Goal: Task Accomplishment & Management: Manage account settings

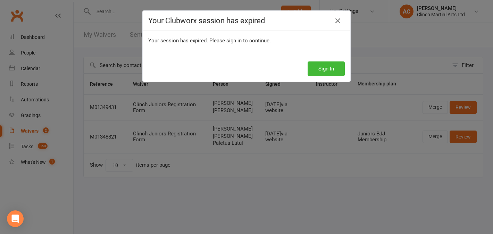
click at [332, 60] on div "Sign In" at bounding box center [247, 69] width 208 height 26
click at [326, 68] on button "Sign In" at bounding box center [326, 68] width 37 height 15
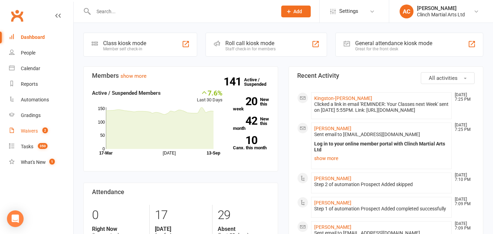
click at [49, 129] on link "Waivers 2" at bounding box center [41, 131] width 64 height 16
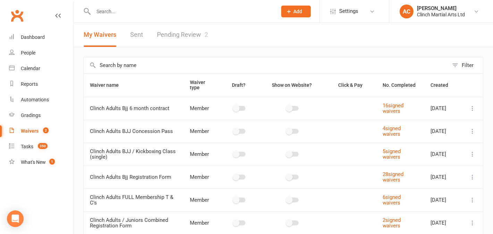
click at [175, 34] on link "Pending Review 2" at bounding box center [182, 35] width 51 height 24
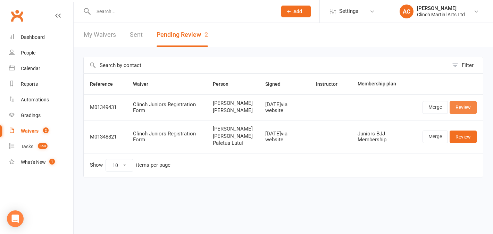
click at [465, 111] on link "Review" at bounding box center [463, 107] width 27 height 12
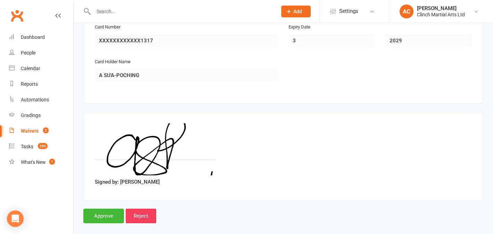
scroll to position [885, 0]
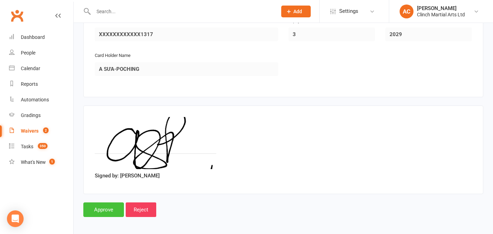
click at [110, 210] on input "Approve" at bounding box center [103, 209] width 41 height 15
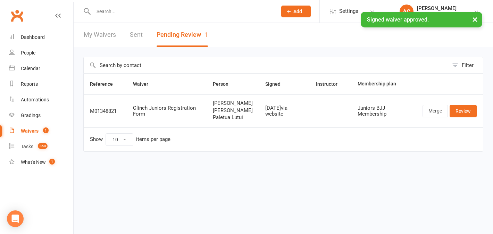
click at [115, 12] on div "× Signed waiver approved." at bounding box center [242, 12] width 484 height 0
click at [128, 10] on input "text" at bounding box center [181, 12] width 181 height 10
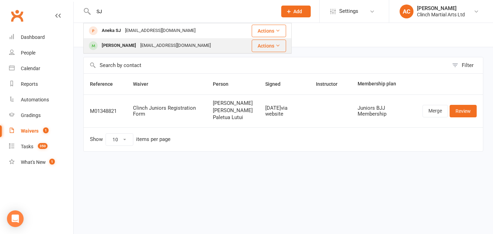
type input "SJ"
click at [138, 44] on div "[EMAIL_ADDRESS][DOMAIN_NAME]" at bounding box center [175, 46] width 75 height 10
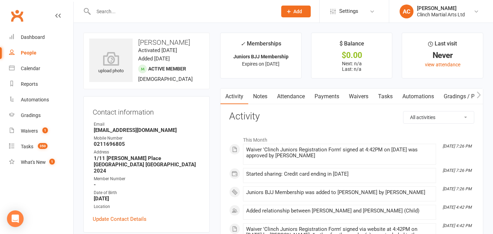
click at [326, 95] on link "Payments" at bounding box center [327, 97] width 34 height 16
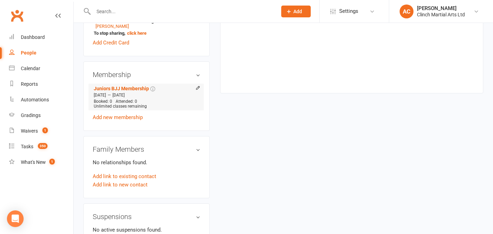
scroll to position [258, 0]
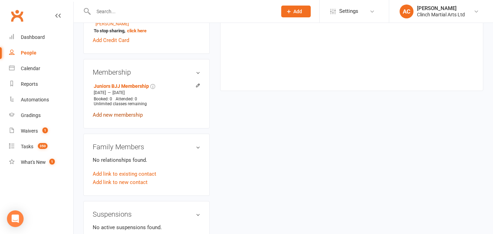
click at [136, 117] on link "Add new membership" at bounding box center [118, 115] width 50 height 6
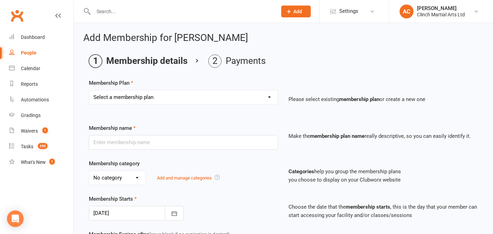
click at [198, 99] on select "Select a membership plan Juniors BJJ Membership 2 Week Trial Program Adults Ful…" at bounding box center [183, 97] width 189 height 14
select select "23"
click at [89, 90] on select "Select a membership plan Juniors BJJ Membership 2 Week Trial Program Adults Ful…" at bounding box center [183, 97] width 189 height 14
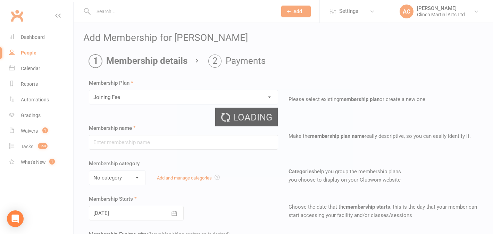
type input "Joining Fee"
select select "2"
type input "1"
select select "0"
type input "0"
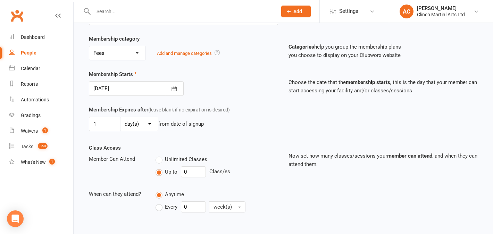
scroll to position [128, 0]
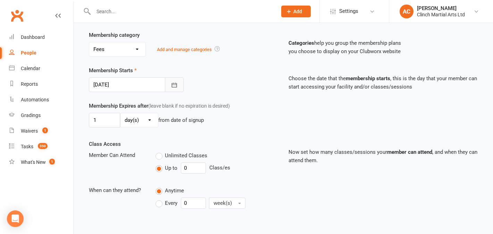
click at [175, 85] on icon "button" at bounding box center [174, 85] width 7 height 7
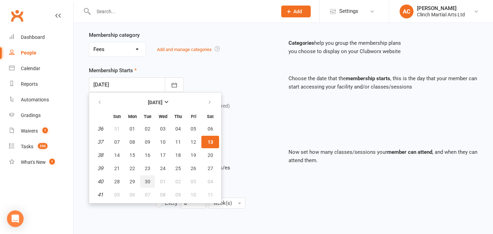
click at [145, 183] on span "30" at bounding box center [148, 182] width 6 height 6
type input "[DATE]"
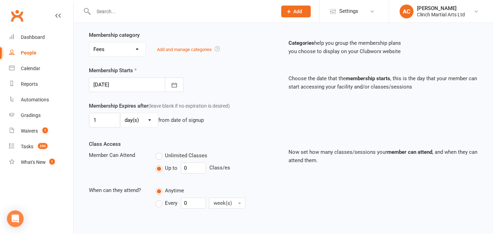
scroll to position [212, 0]
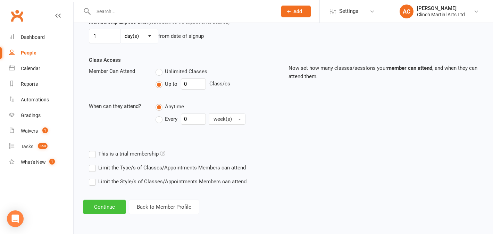
click at [111, 206] on button "Continue" at bounding box center [104, 207] width 42 height 15
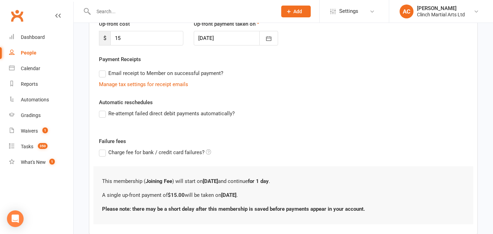
scroll to position [144, 0]
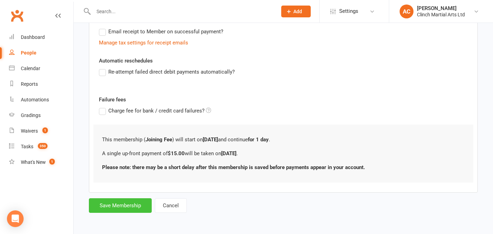
click at [129, 204] on button "Save Membership" at bounding box center [120, 205] width 63 height 15
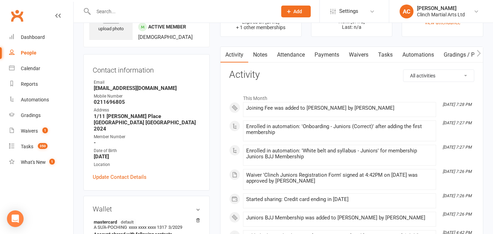
scroll to position [37, 0]
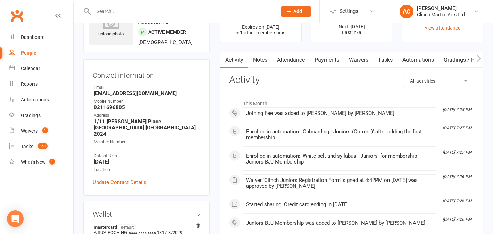
click at [321, 58] on link "Payments" at bounding box center [327, 60] width 34 height 16
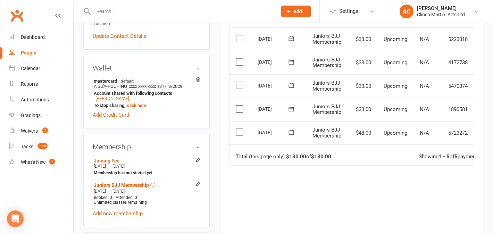
scroll to position [183, 0]
click at [389, 133] on span "Upcoming" at bounding box center [396, 132] width 24 height 6
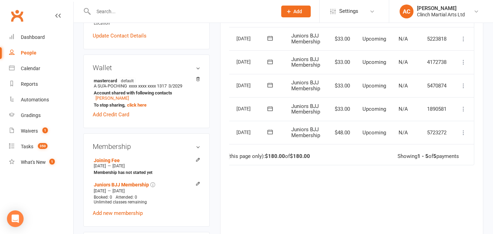
click at [462, 129] on icon at bounding box center [463, 132] width 7 height 7
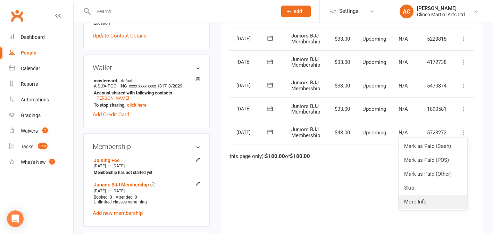
click at [417, 204] on link "More Info" at bounding box center [433, 202] width 69 height 14
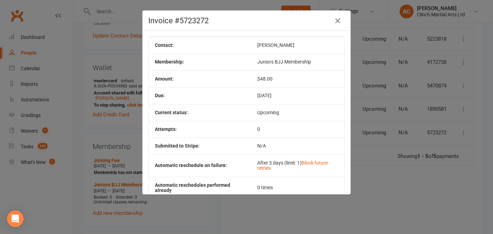
scroll to position [59, 0]
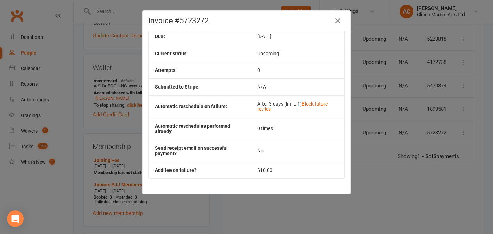
click at [345, 203] on div "Invoice #5723272 Contact: [PERSON_NAME] Membership: Juniors BJJ Membership Amou…" at bounding box center [246, 117] width 493 height 234
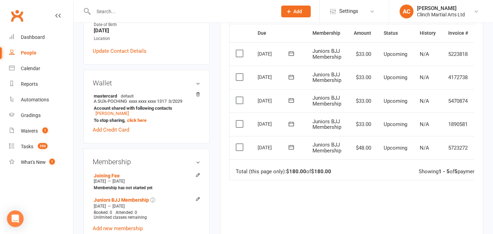
scroll to position [178, 0]
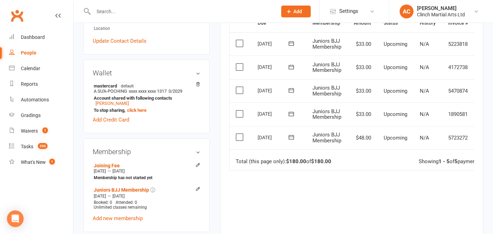
click at [240, 134] on label at bounding box center [240, 137] width 9 height 7
click at [240, 134] on input "checkbox" at bounding box center [238, 134] width 5 height 0
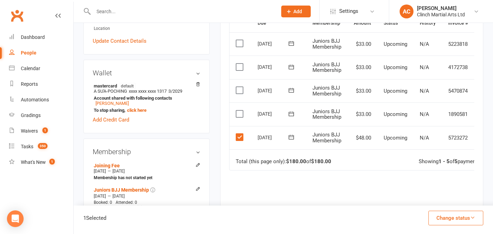
click at [455, 215] on button "Change status" at bounding box center [455, 218] width 55 height 15
click at [357, 187] on div "Due Contact Membership Amount Status History Invoice # Select this [DATE] [PERS…" at bounding box center [351, 137] width 245 height 246
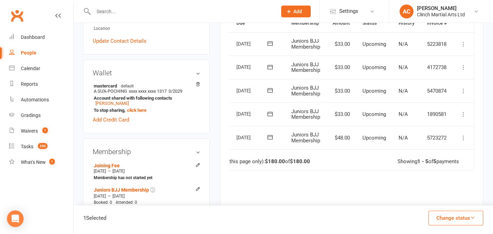
click at [462, 139] on icon at bounding box center [463, 137] width 7 height 7
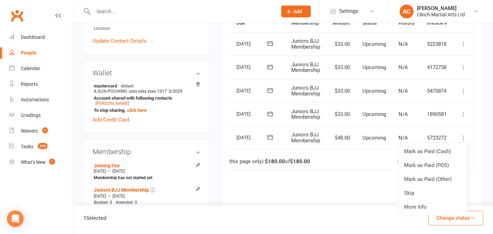
click at [358, 184] on div "Due Contact Membership Amount Status History Invoice # Select this [DATE] [PERS…" at bounding box center [351, 137] width 245 height 246
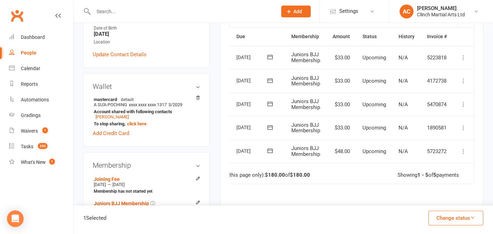
scroll to position [162, 0]
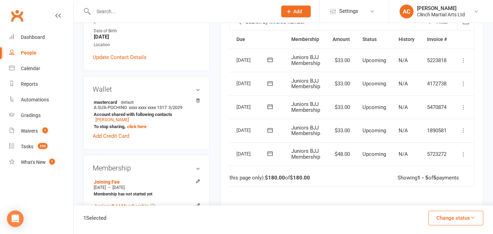
click at [271, 154] on icon at bounding box center [270, 153] width 7 height 7
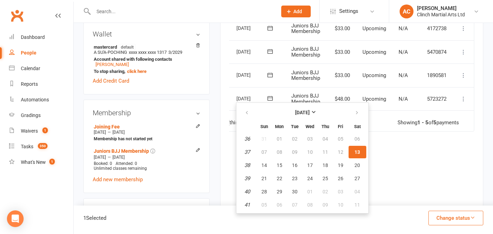
scroll to position [218, 0]
click at [291, 194] on button "30" at bounding box center [294, 191] width 15 height 12
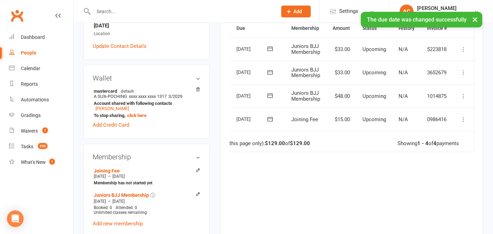
scroll to position [172, 0]
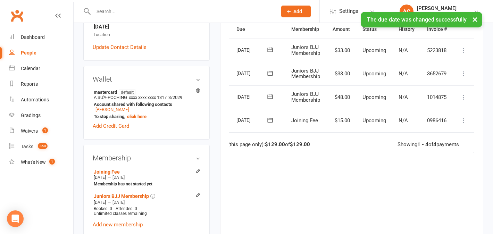
click at [461, 99] on icon at bounding box center [463, 97] width 7 height 7
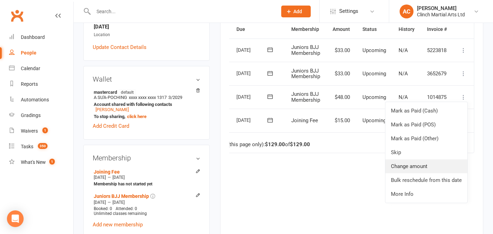
click at [424, 166] on link "Change amount" at bounding box center [426, 166] width 82 height 14
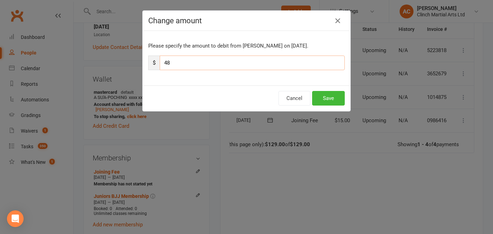
click at [197, 60] on input "48" at bounding box center [252, 63] width 185 height 15
type input "33"
click at [322, 97] on button "Save" at bounding box center [328, 98] width 33 height 15
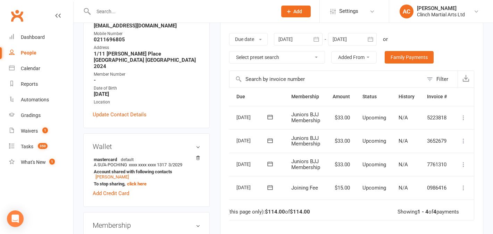
scroll to position [0, 0]
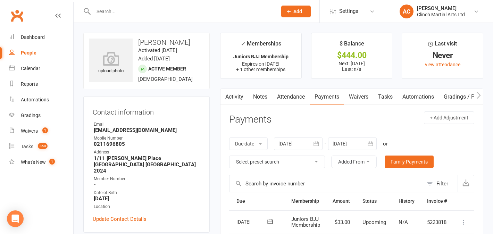
click at [283, 97] on link "Attendance" at bounding box center [290, 97] width 37 height 16
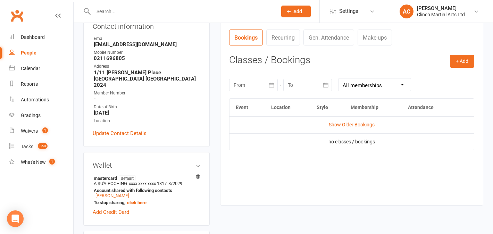
scroll to position [86, 0]
click at [462, 62] on button "+ Add" at bounding box center [462, 61] width 24 height 12
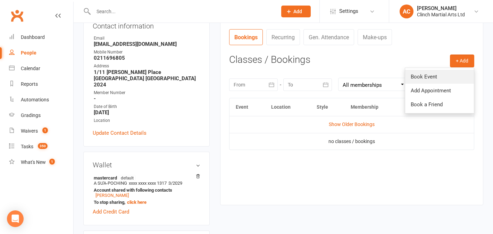
click at [434, 74] on link "Book Event" at bounding box center [439, 77] width 69 height 14
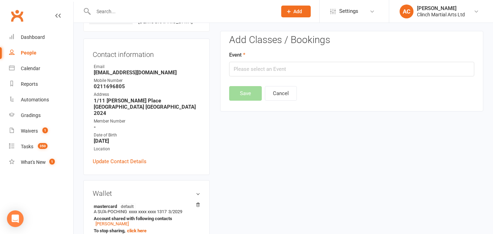
scroll to position [53, 0]
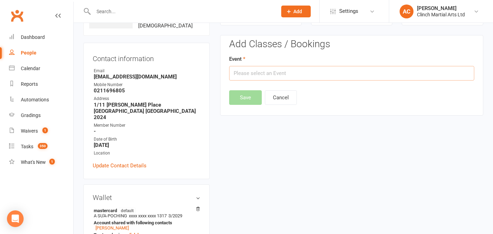
click at [325, 70] on input "text" at bounding box center [351, 73] width 245 height 15
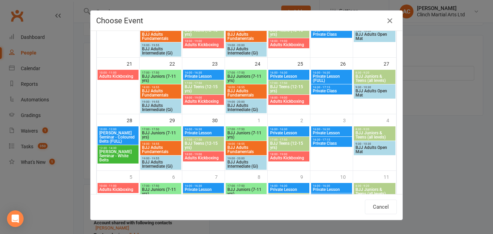
scroll to position [193, 0]
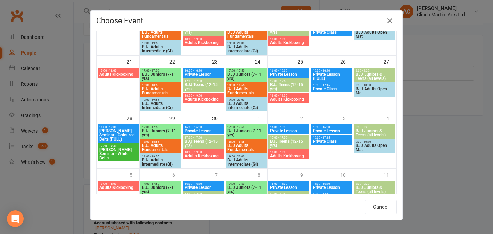
click at [246, 131] on span "BJJ Juniors (7-11 yrs)" at bounding box center [246, 133] width 38 height 8
type input "BJJ Juniors (7-11 yrs) - [DATE] 5:00:00 PM"
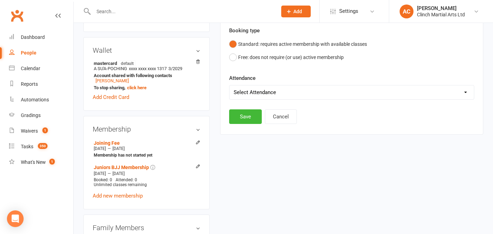
scroll to position [207, 0]
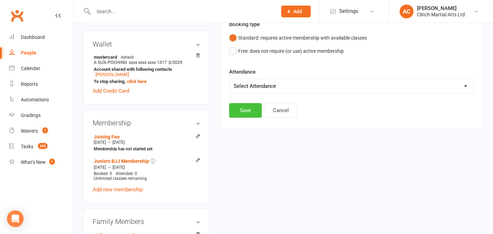
click at [249, 111] on button "Save" at bounding box center [245, 110] width 33 height 15
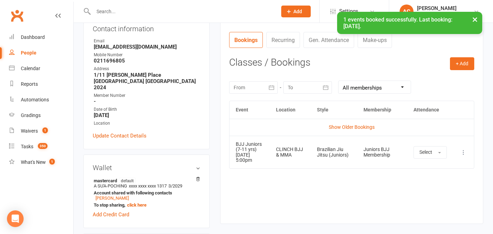
scroll to position [11, 0]
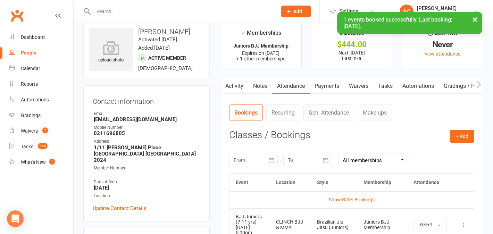
click at [337, 87] on link "Payments" at bounding box center [327, 86] width 34 height 16
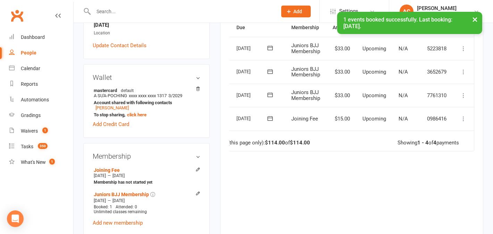
scroll to position [171, 0]
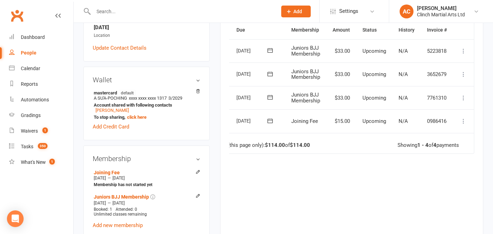
click at [268, 120] on icon at bounding box center [270, 120] width 5 height 5
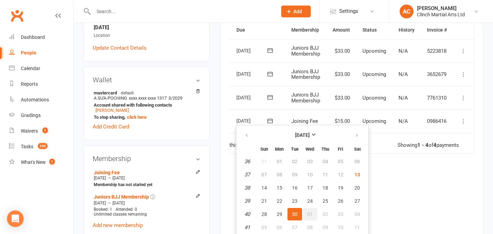
click at [310, 217] on span "01" at bounding box center [310, 214] width 6 height 6
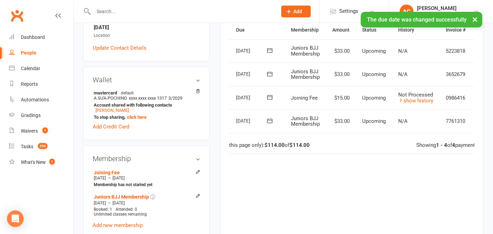
click at [268, 121] on icon at bounding box center [269, 120] width 7 height 7
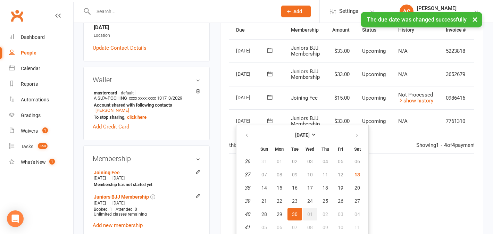
click at [308, 216] on span "01" at bounding box center [310, 214] width 6 height 6
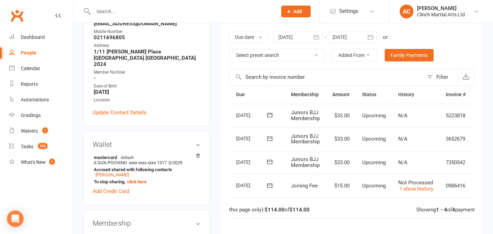
scroll to position [59, 0]
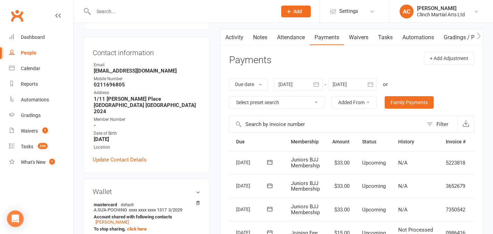
click at [360, 37] on link "Waivers" at bounding box center [358, 38] width 29 height 16
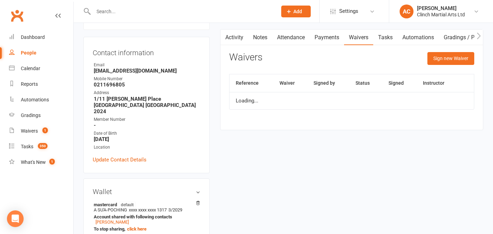
click at [377, 35] on link "Tasks" at bounding box center [385, 38] width 24 height 16
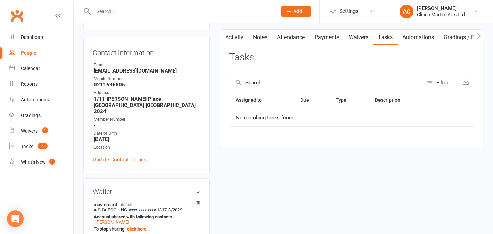
click at [411, 39] on link "Automations" at bounding box center [418, 38] width 41 height 16
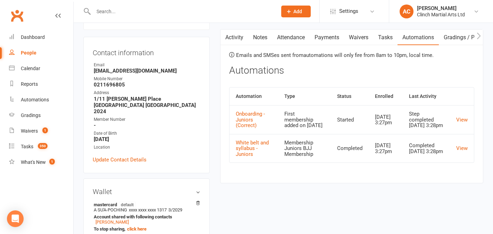
click at [357, 37] on link "Waivers" at bounding box center [358, 38] width 29 height 16
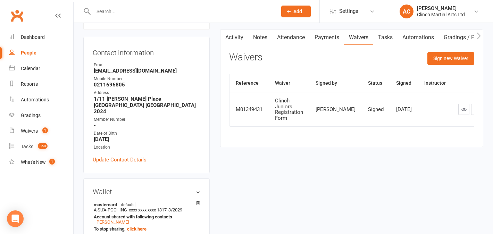
click at [292, 37] on link "Attendance" at bounding box center [290, 38] width 37 height 16
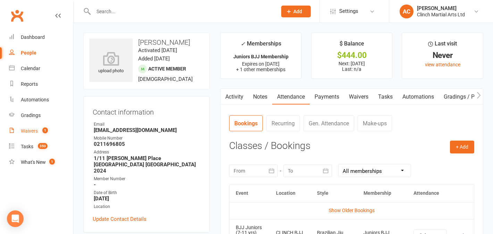
click at [35, 131] on div "Waivers" at bounding box center [29, 131] width 17 height 6
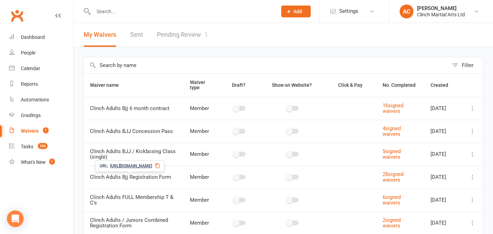
click at [179, 39] on link "Pending Review 1" at bounding box center [182, 35] width 51 height 24
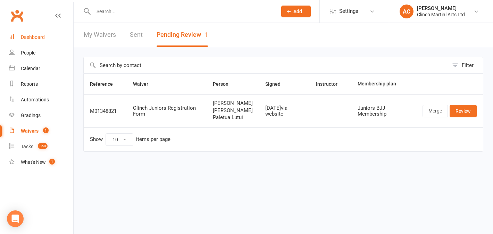
click at [27, 34] on div "Dashboard" at bounding box center [33, 37] width 24 height 6
